Goal: Transaction & Acquisition: Purchase product/service

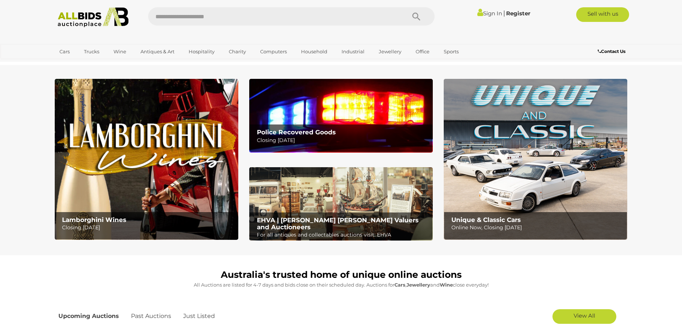
scroll to position [186, 0]
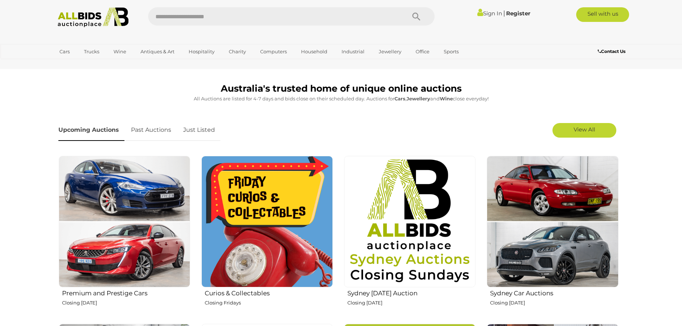
click at [196, 126] on link "Just Listed" at bounding box center [199, 130] width 43 height 22
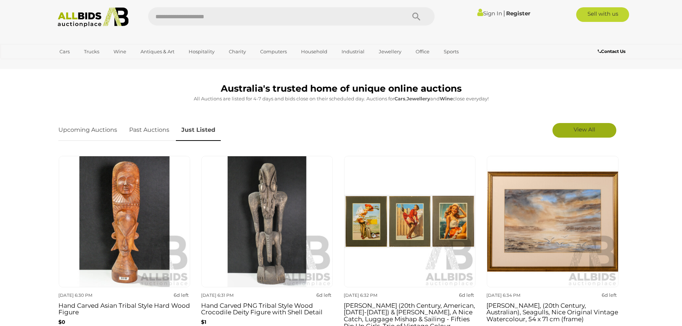
click at [581, 126] on span "View All" at bounding box center [585, 129] width 22 height 7
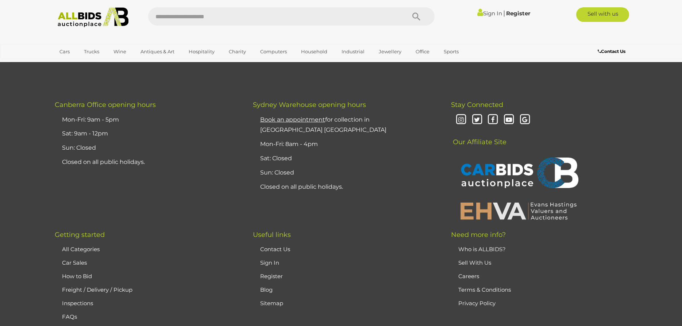
scroll to position [6965, 0]
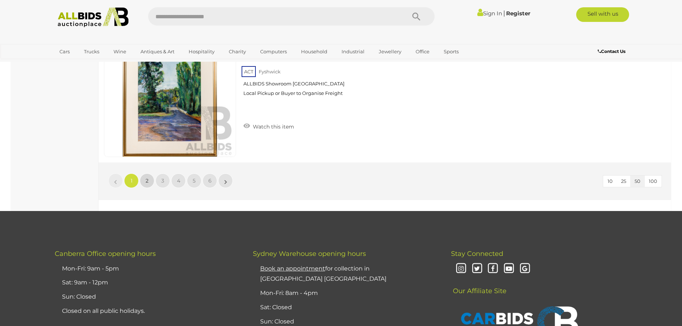
click at [146, 181] on span "2" at bounding box center [147, 180] width 3 height 7
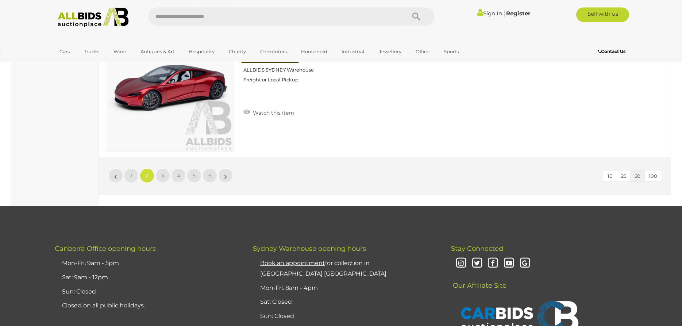
scroll to position [6927, 0]
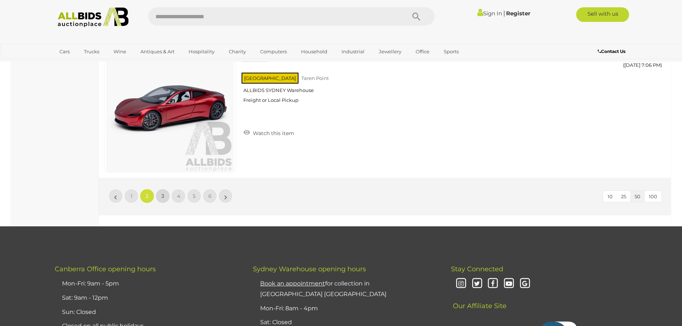
click at [159, 200] on link "3" at bounding box center [163, 196] width 15 height 15
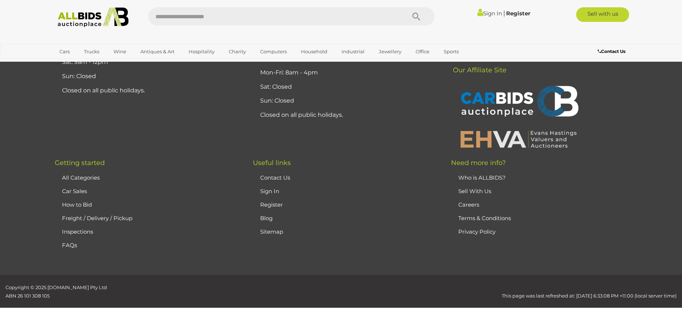
scroll to position [0, 0]
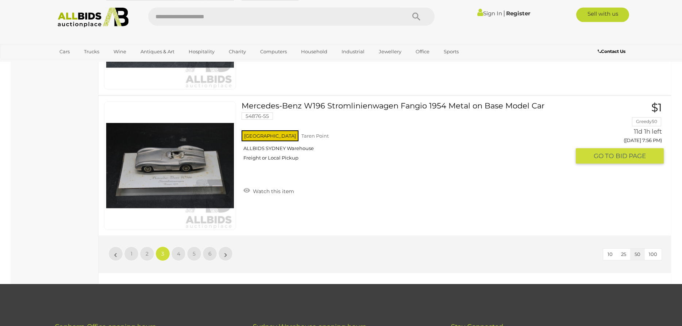
scroll to position [6890, 0]
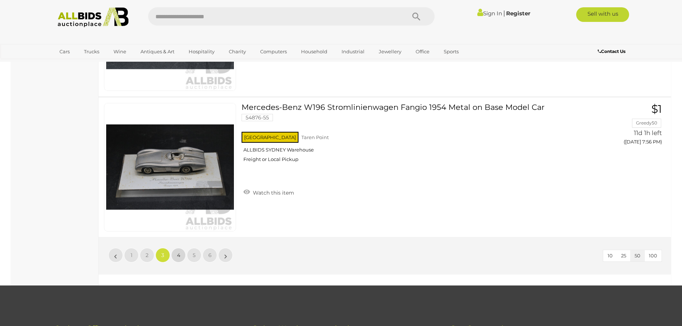
click at [179, 259] on span "4" at bounding box center [178, 255] width 3 height 7
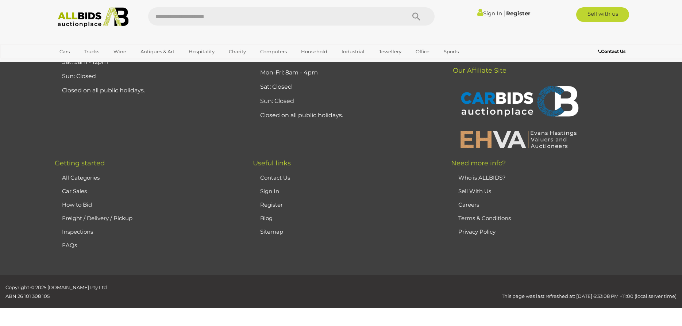
scroll to position [6999, 0]
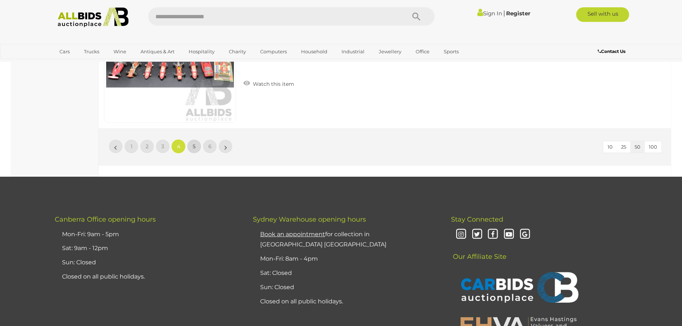
click at [196, 149] on link "5" at bounding box center [194, 146] width 15 height 15
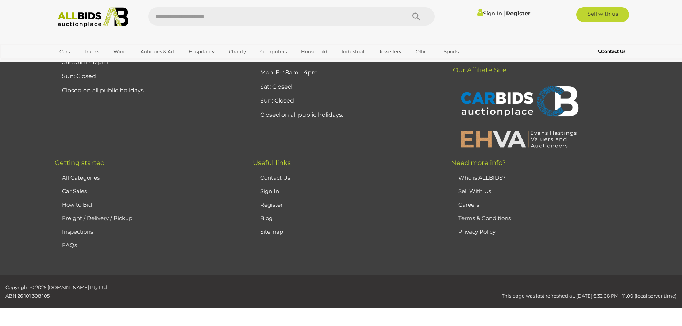
scroll to position [0, 0]
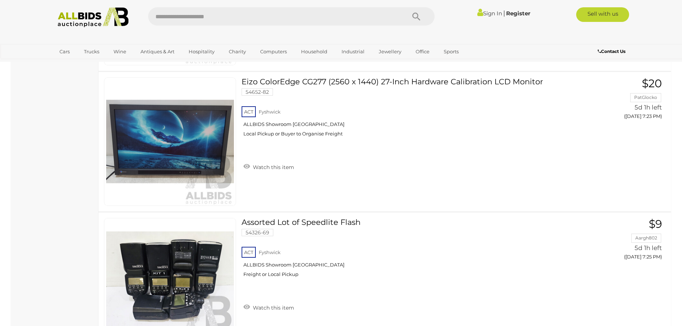
scroll to position [4283, 0]
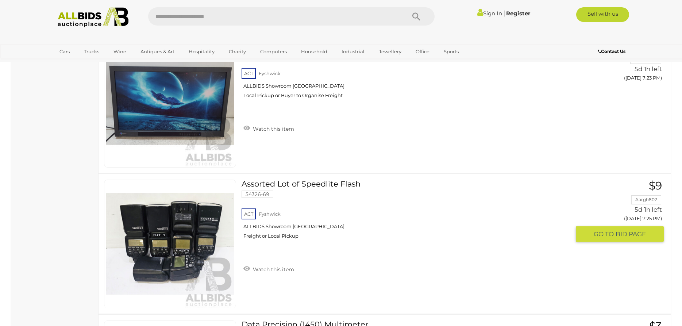
click at [414, 234] on div "ACT Fyshwick ALLBIDS Showroom Fyshwick Freight or Local Pickup" at bounding box center [406, 226] width 329 height 38
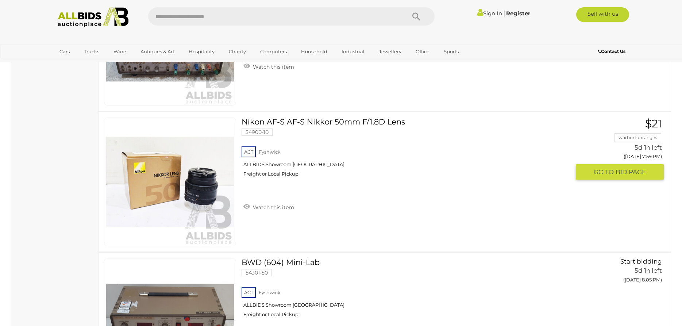
scroll to position [6892, 0]
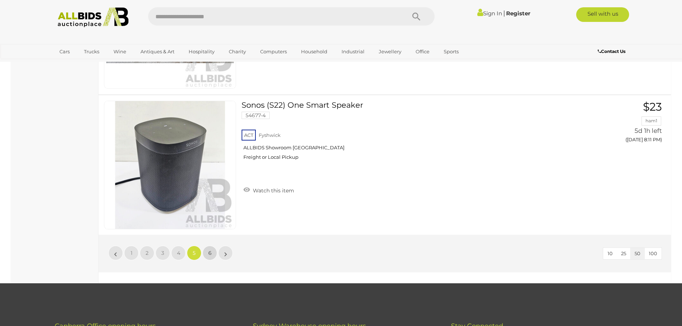
click at [211, 246] on link "6" at bounding box center [210, 253] width 15 height 15
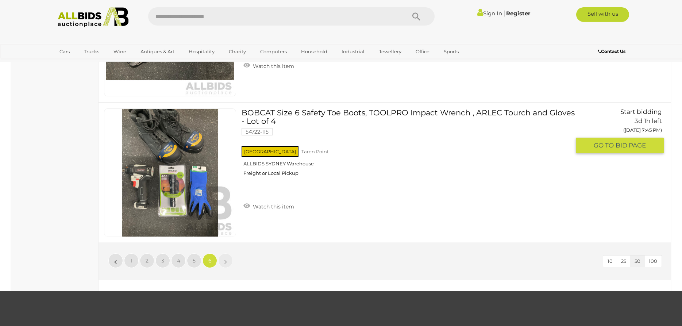
scroll to position [4916, 0]
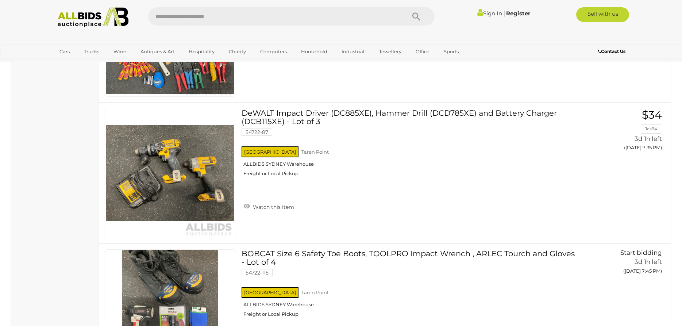
click at [219, 10] on input "text" at bounding box center [273, 16] width 250 height 18
type input "****"
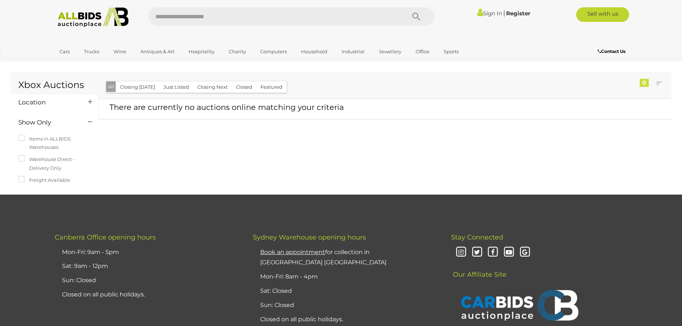
click at [199, 17] on input "text" at bounding box center [273, 16] width 250 height 18
type input "******"
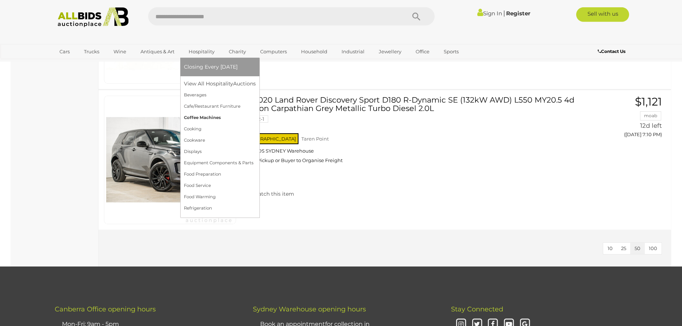
scroll to position [1676, 0]
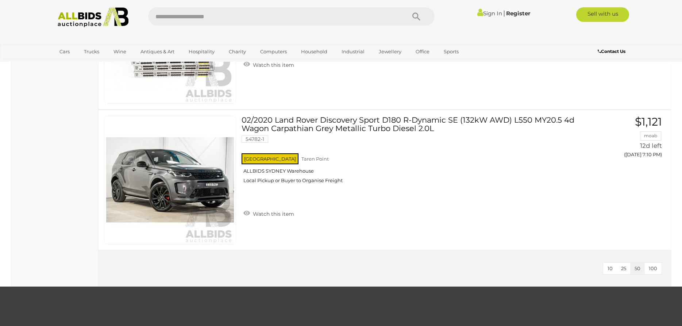
click at [173, 19] on input "text" at bounding box center [273, 16] width 250 height 18
type input "*****"
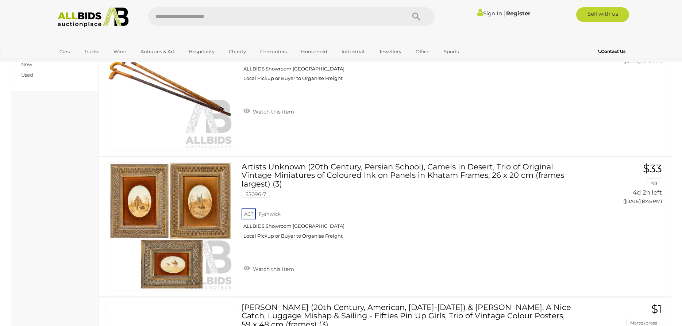
scroll to position [37, 0]
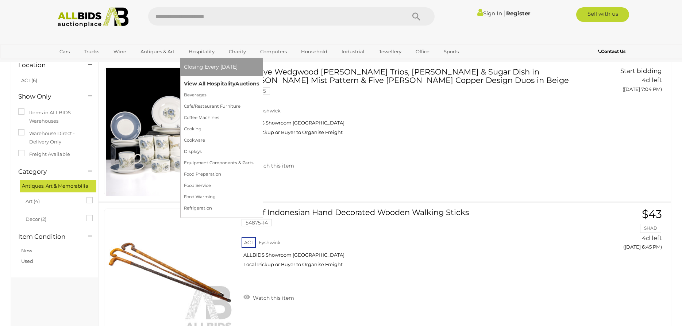
click at [206, 83] on link "View All Hospitality Auctions" at bounding box center [221, 83] width 75 height 11
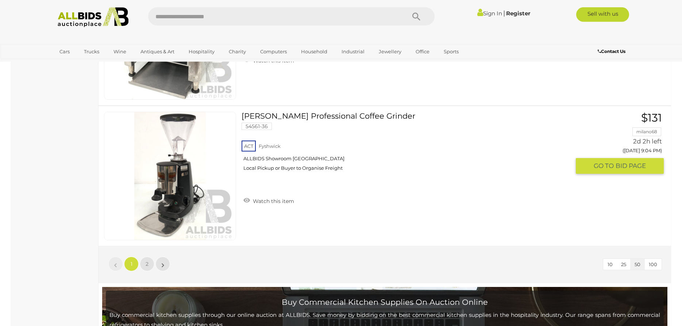
scroll to position [7012, 0]
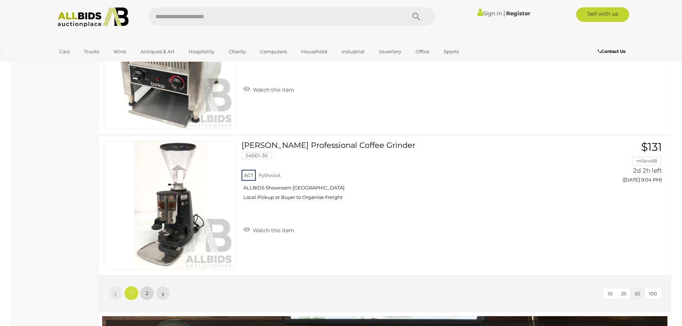
click at [152, 294] on link "2" at bounding box center [147, 293] width 15 height 15
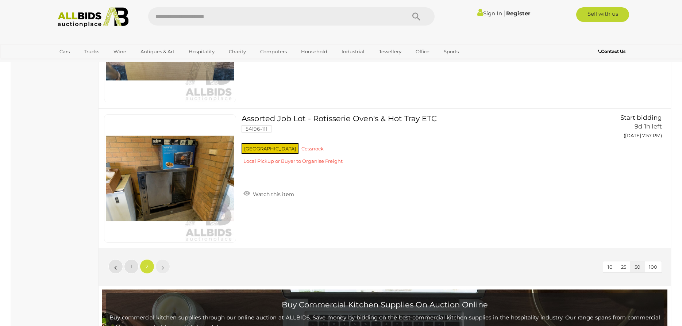
scroll to position [892, 0]
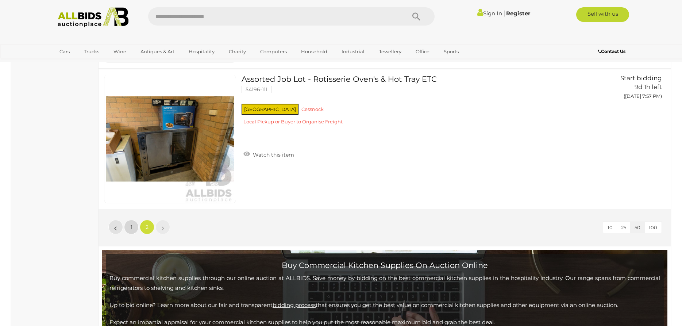
click at [134, 222] on link "1" at bounding box center [131, 227] width 15 height 15
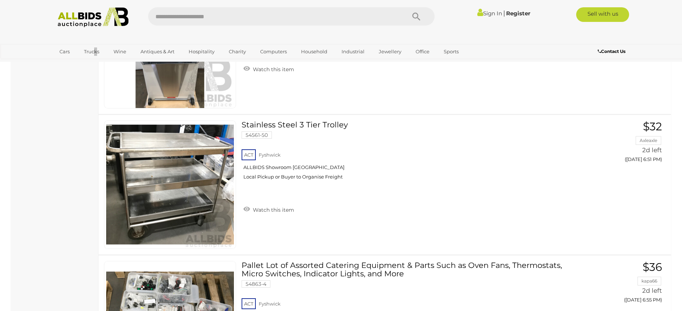
scroll to position [1238, 0]
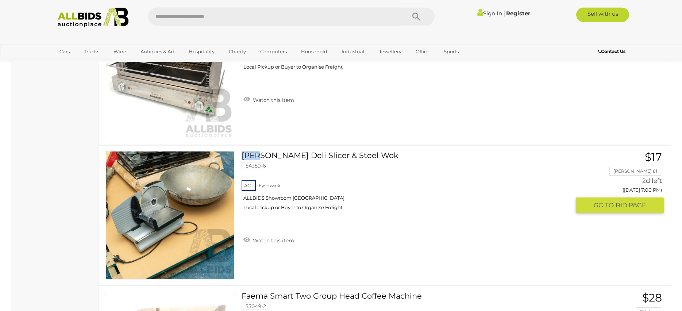
click at [329, 156] on link "Kogan Deli Slicer & Steel Wok 54359-6 ACT Fyshwick ALLBIDS Showroom Fyshwick" at bounding box center [408, 183] width 323 height 65
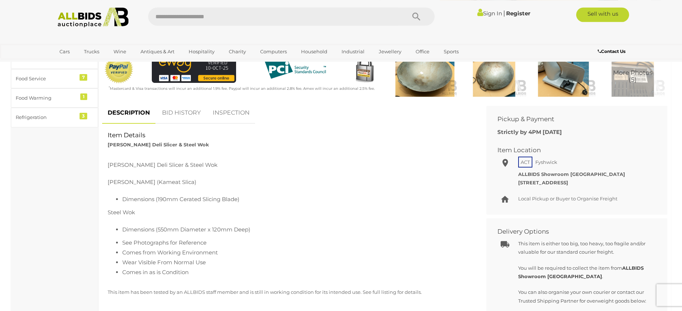
scroll to position [223, 0]
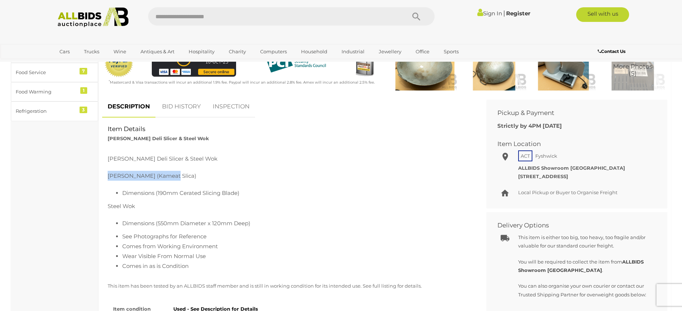
drag, startPoint x: 171, startPoint y: 176, endPoint x: 106, endPoint y: 177, distance: 65.0
click at [106, 177] on div "[PERSON_NAME] Deli Slicer & Steel Wok [PERSON_NAME] (Kameat Slica) Dimensions (…" at bounding box center [289, 212] width 374 height 132
copy p "Kogan (Kameat Slica)"
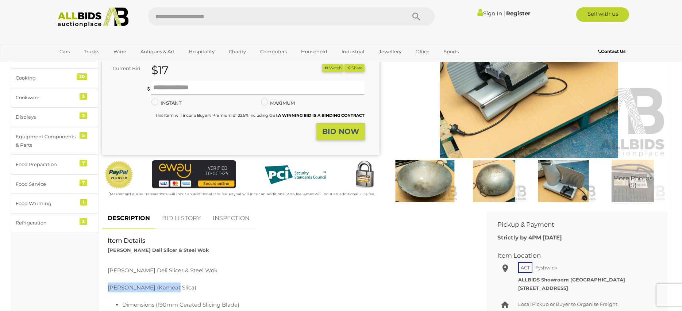
click at [565, 185] on img at bounding box center [564, 181] width 66 height 42
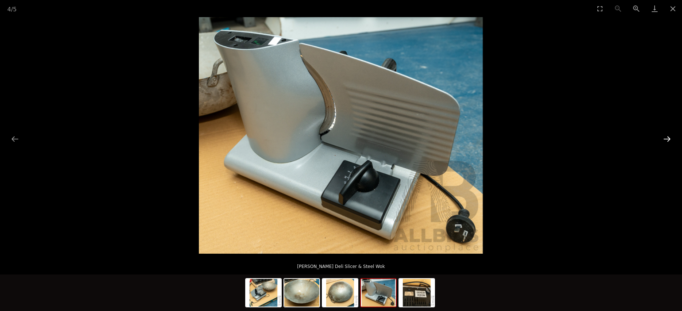
click at [665, 141] on button "Next slide" at bounding box center [667, 139] width 15 height 14
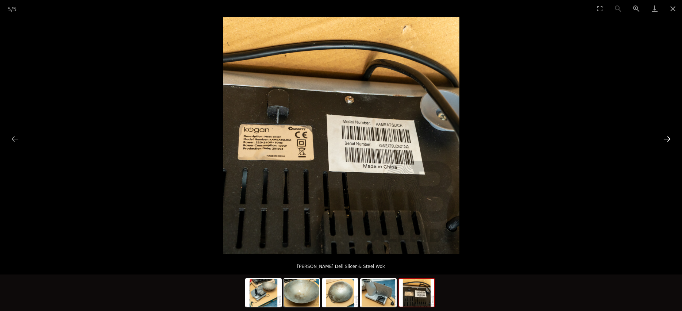
click at [665, 141] on button "Next slide" at bounding box center [667, 139] width 15 height 14
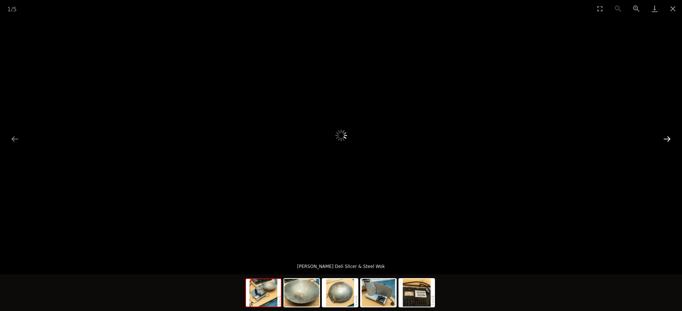
click at [665, 141] on button "Next slide" at bounding box center [667, 139] width 15 height 14
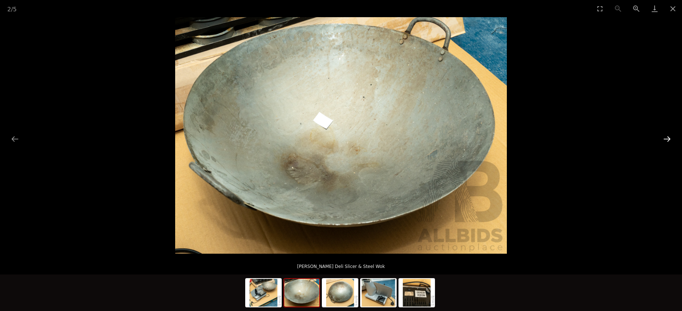
click at [665, 141] on button "Next slide" at bounding box center [667, 139] width 15 height 14
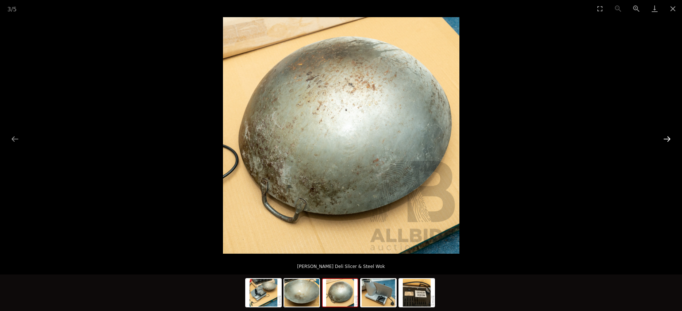
click at [665, 141] on button "Next slide" at bounding box center [667, 139] width 15 height 14
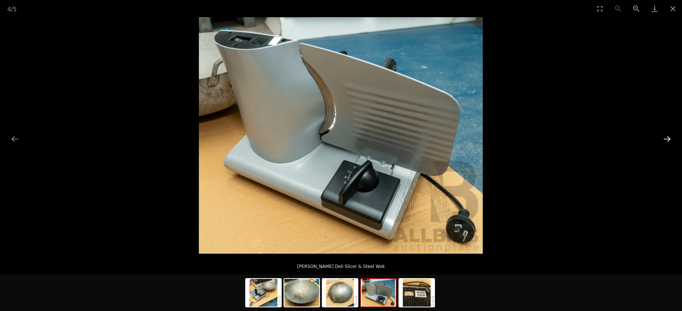
click at [665, 141] on button "Next slide" at bounding box center [667, 139] width 15 height 14
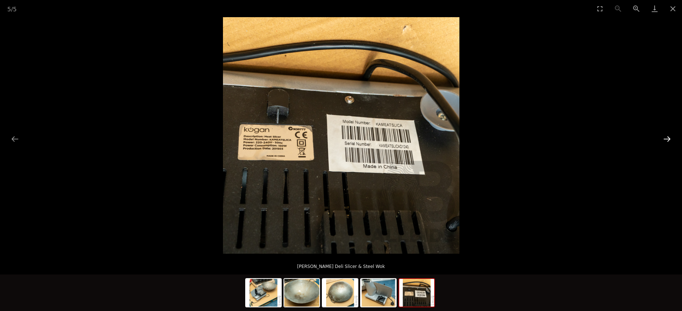
click at [665, 141] on button "Next slide" at bounding box center [667, 139] width 15 height 14
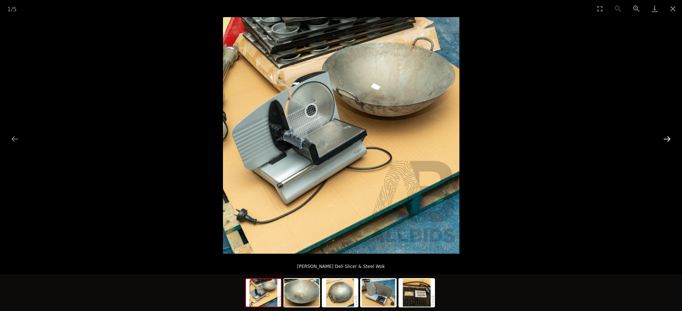
click at [665, 141] on button "Next slide" at bounding box center [667, 139] width 15 height 14
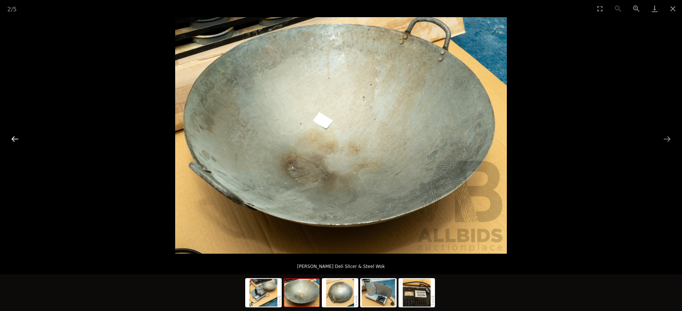
click at [12, 137] on button "Previous slide" at bounding box center [14, 139] width 15 height 14
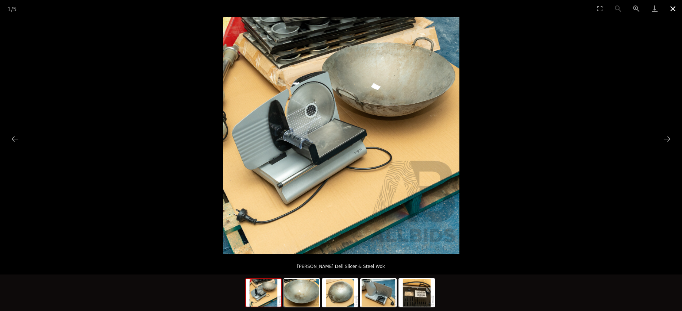
drag, startPoint x: 666, startPoint y: 5, endPoint x: 673, endPoint y: 5, distance: 6.9
click at [666, 5] on button "Close gallery" at bounding box center [673, 8] width 18 height 17
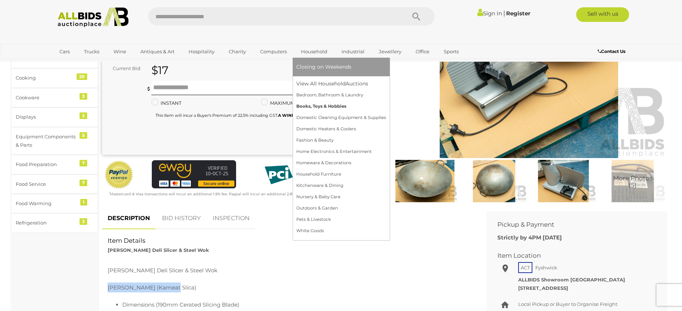
click at [324, 108] on link "Books, Toys & Hobbies" at bounding box center [341, 106] width 90 height 11
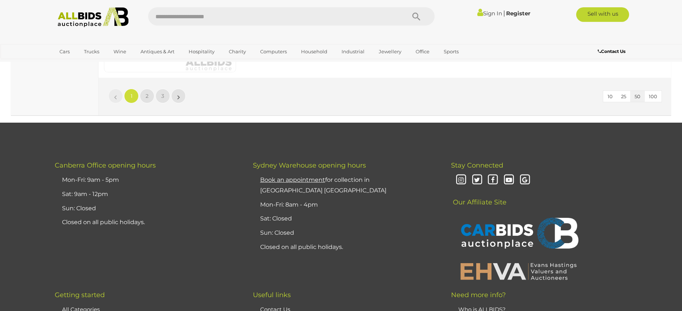
scroll to position [7058, 0]
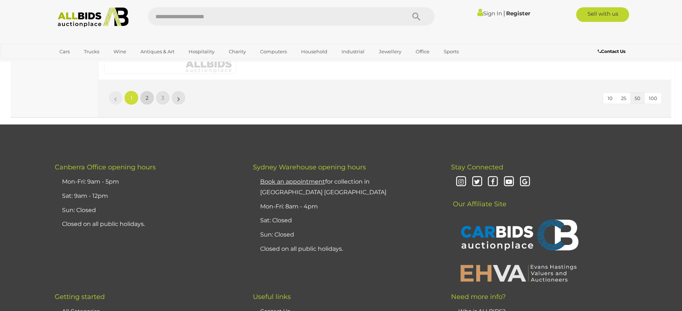
click at [146, 96] on span "2" at bounding box center [147, 98] width 3 height 7
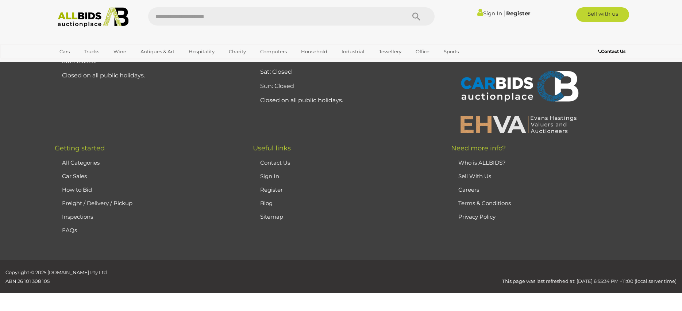
scroll to position [35, 0]
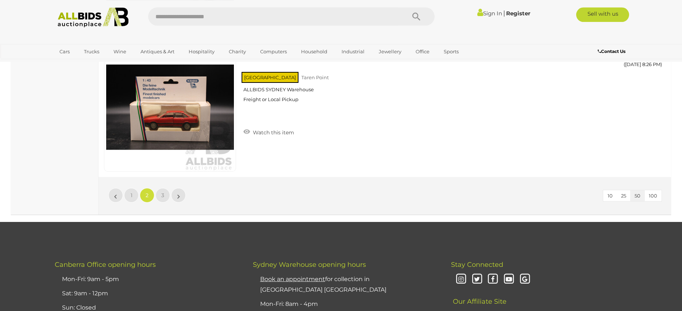
scroll to position [6944, 0]
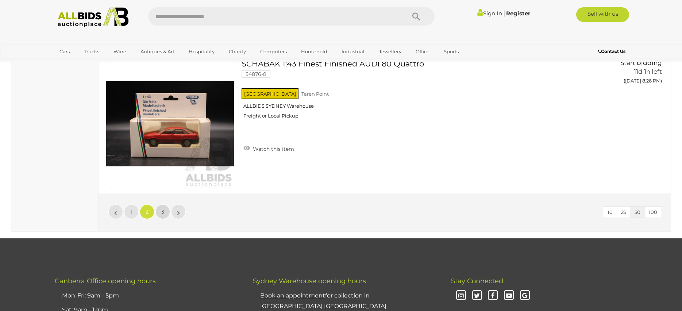
click at [167, 208] on link "3" at bounding box center [163, 211] width 15 height 15
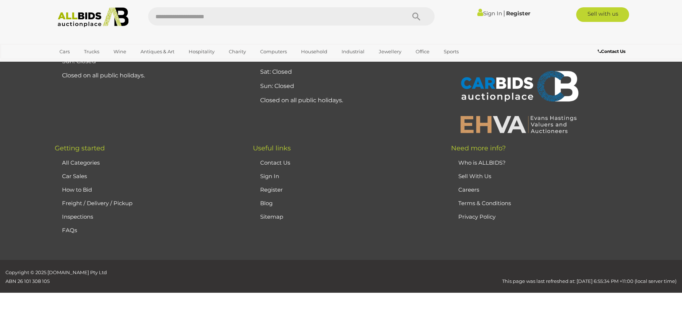
scroll to position [35, 0]
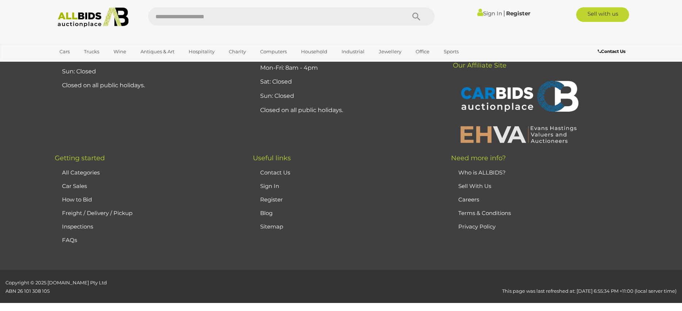
scroll to position [4114, 0]
